Goal: Task Accomplishment & Management: Complete application form

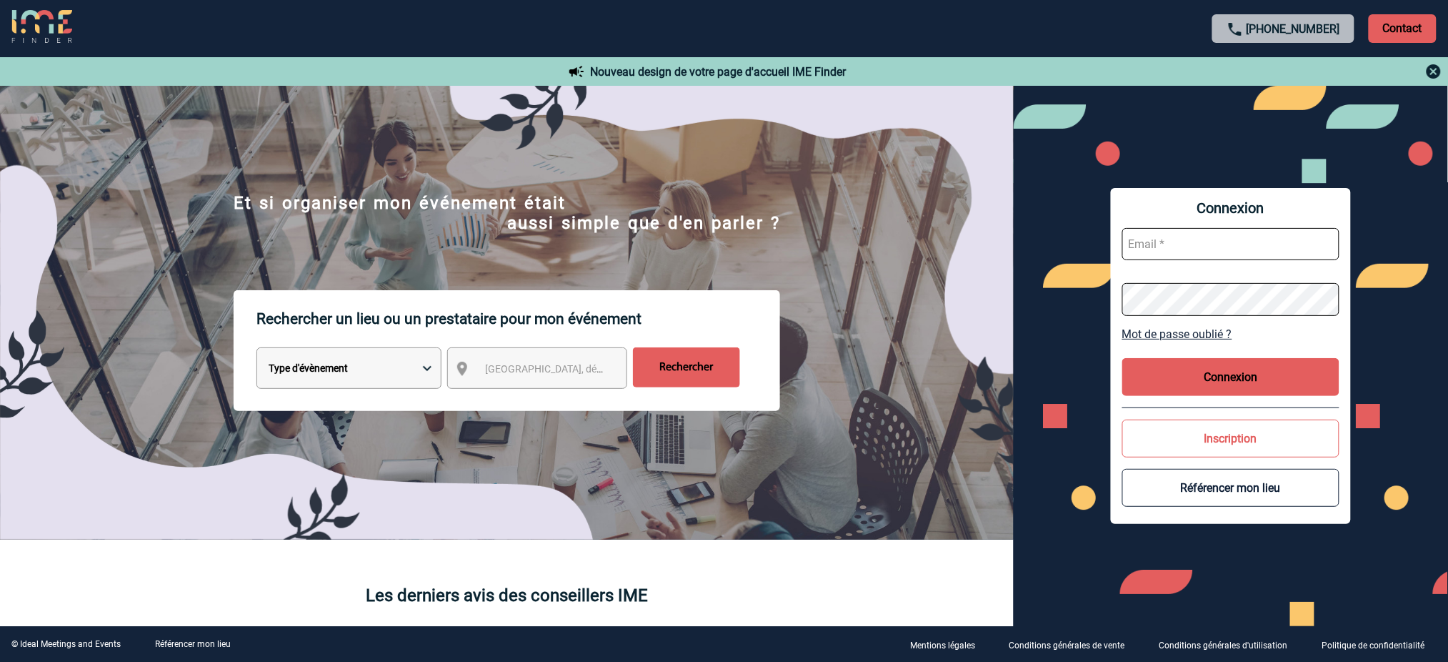
type input "[EMAIL_ADDRESS][DOMAIN_NAME]"
click at [1259, 377] on button "Connexion" at bounding box center [1231, 377] width 217 height 38
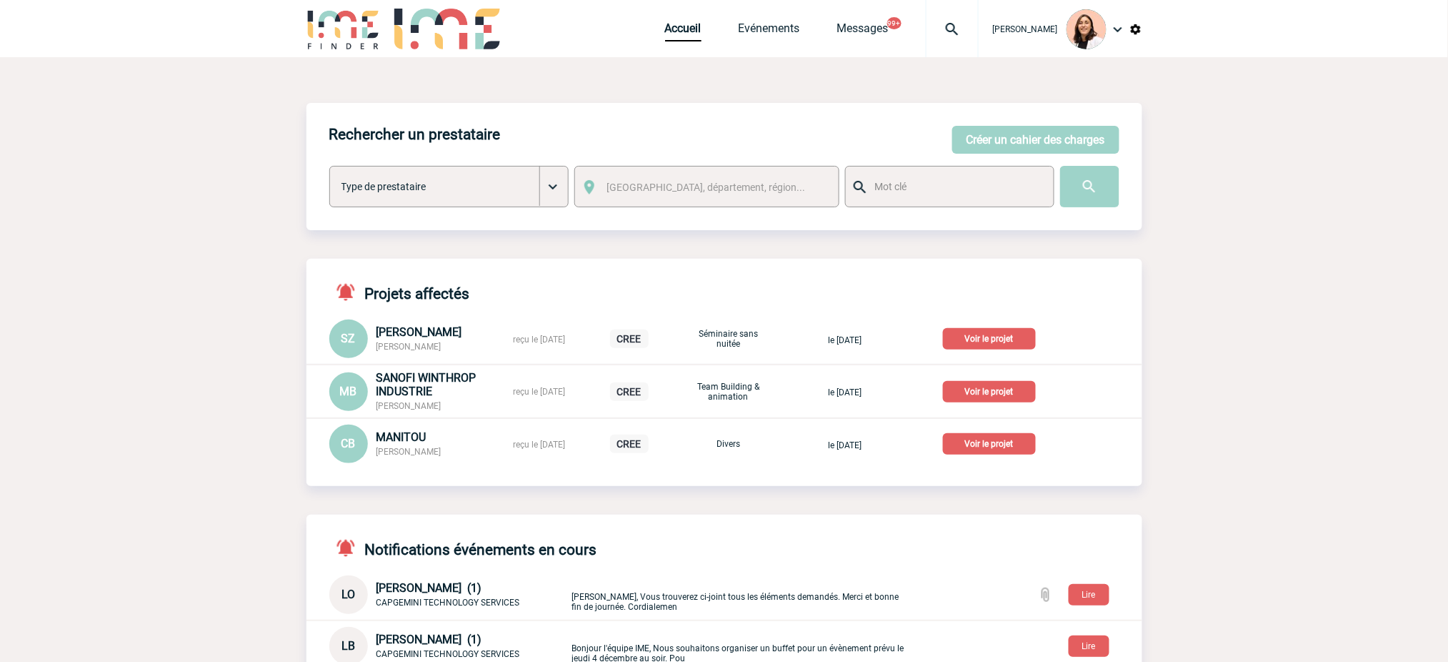
click at [1215, 263] on body "[PERSON_NAME] Accueil Evénements 99+" at bounding box center [724, 576] width 1448 height 1153
drag, startPoint x: 1265, startPoint y: 219, endPoint x: 1378, endPoint y: 273, distance: 125.3
click at [1271, 227] on body "[PERSON_NAME] Accueil Evénements 99+" at bounding box center [724, 576] width 1448 height 1153
drag, startPoint x: 1292, startPoint y: 287, endPoint x: 1367, endPoint y: 152, distance: 153.9
click at [1309, 258] on body "[PERSON_NAME] Accueil Evénements 99+" at bounding box center [724, 576] width 1448 height 1153
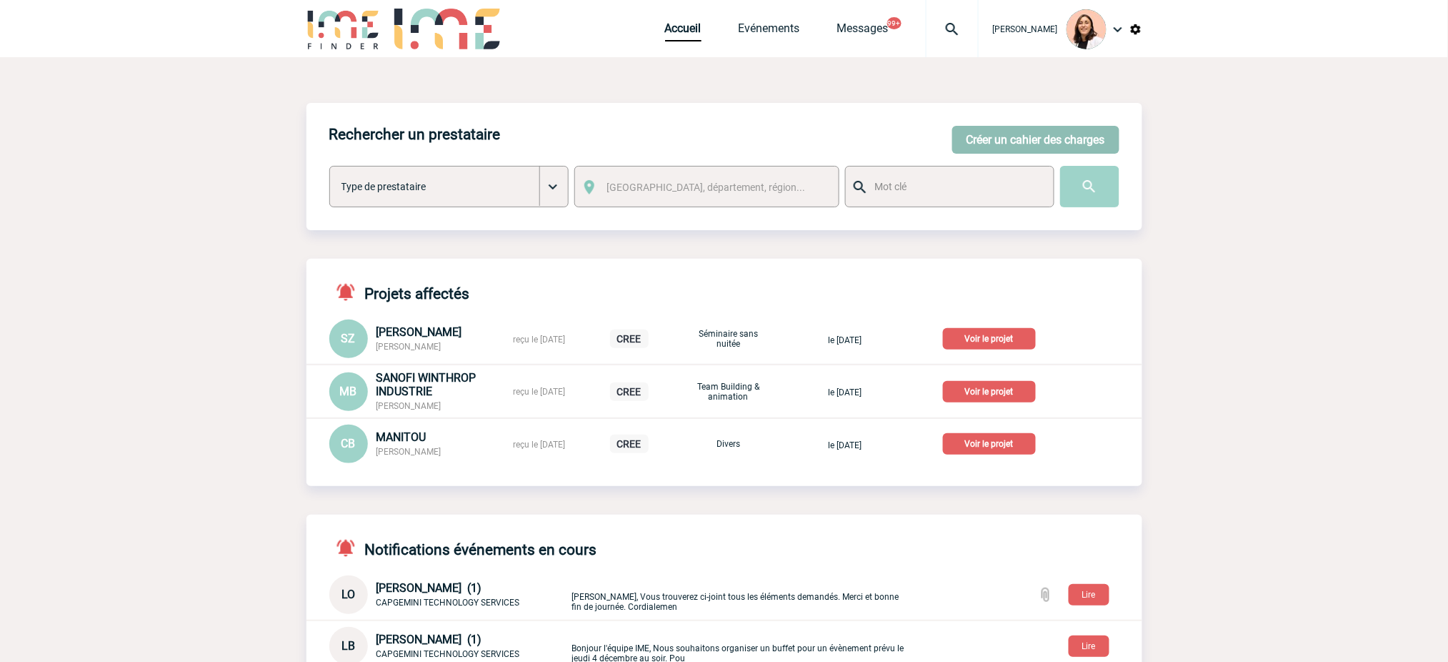
click at [1060, 142] on button "Créer un cahier des charges" at bounding box center [1035, 140] width 167 height 28
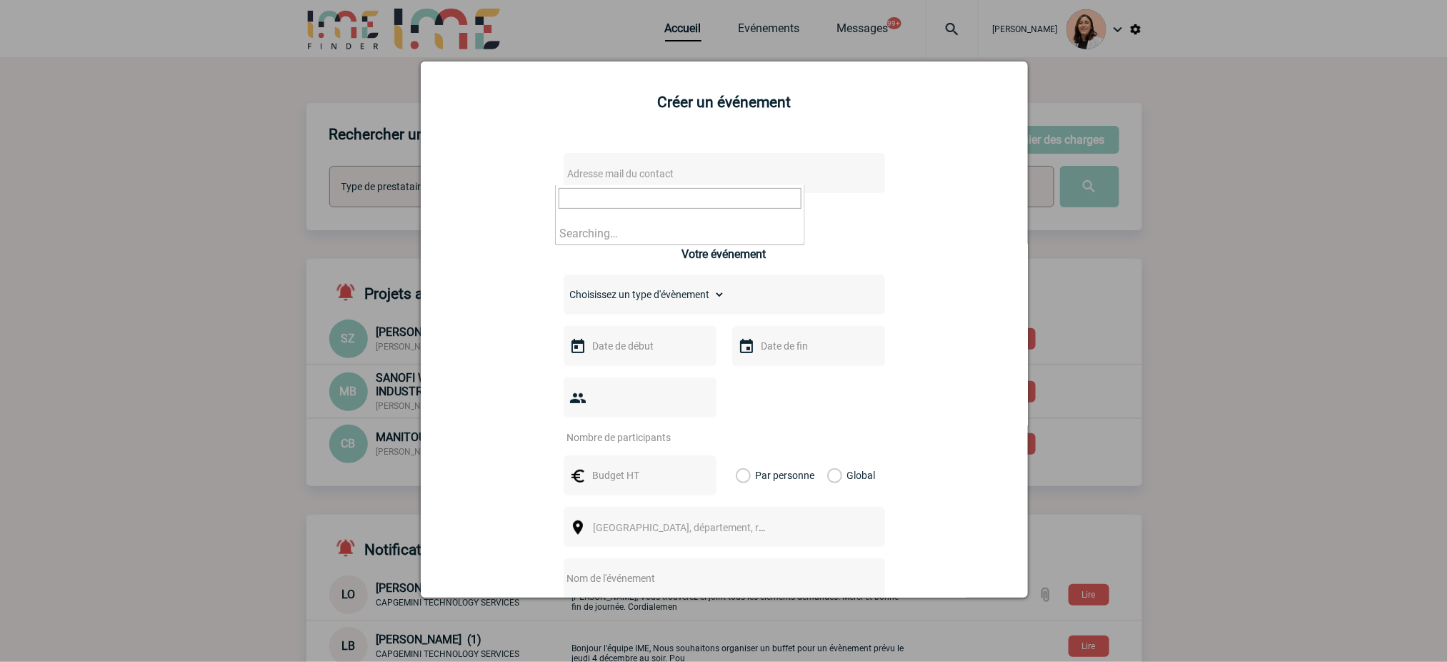
click at [660, 180] on span "Adresse mail du contact" at bounding box center [687, 174] width 250 height 20
click at [697, 193] on input "Typhaine" at bounding box center [680, 198] width 243 height 21
click at [697, 192] on input "Typhaine" at bounding box center [680, 198] width 243 height 21
paste input "[PERSON_NAME][EMAIL_ADDRESS][PERSON_NAME][DOMAIN_NAME]"
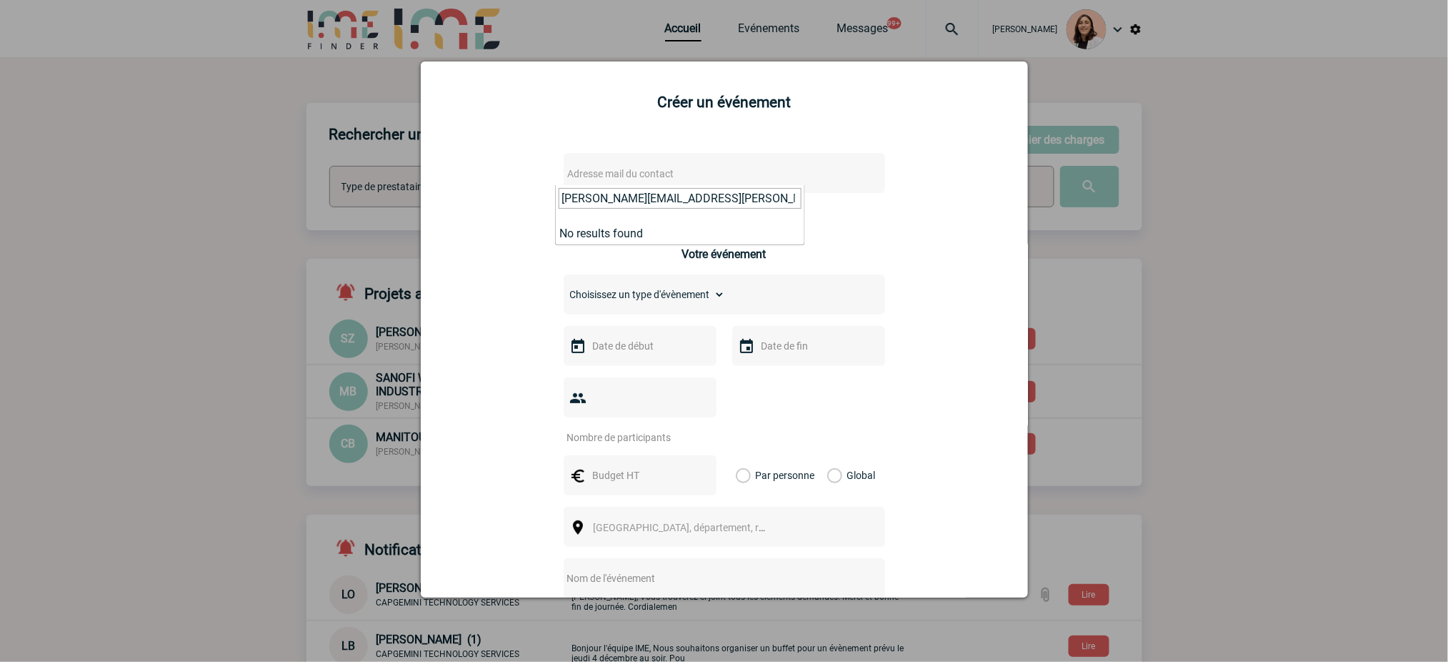
type input "[PERSON_NAME][EMAIL_ADDRESS][PERSON_NAME][DOMAIN_NAME]"
drag, startPoint x: 514, startPoint y: 141, endPoint x: 704, endPoint y: 230, distance: 209.1
click at [704, 230] on div "Adresse mail du contact Ce contact n'a pas d’entité active dans la plateforme V…" at bounding box center [725, 507] width 572 height 737
click at [727, 177] on span "Adresse mail du contact" at bounding box center [687, 174] width 250 height 20
type input "[PERSON_NAME][EMAIL_ADDRESS][PERSON_NAME][DOMAIN_NAME]"
